Goal: Information Seeking & Learning: Learn about a topic

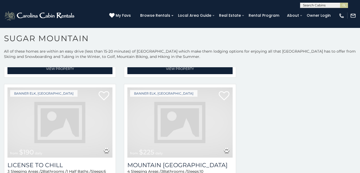
scroll to position [1447, 0]
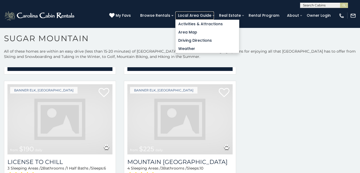
click at [209, 14] on link "Local Area Guide" at bounding box center [194, 15] width 39 height 8
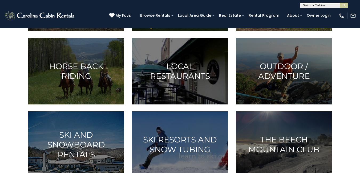
scroll to position [172, 0]
